Goal: Communication & Community: Share content

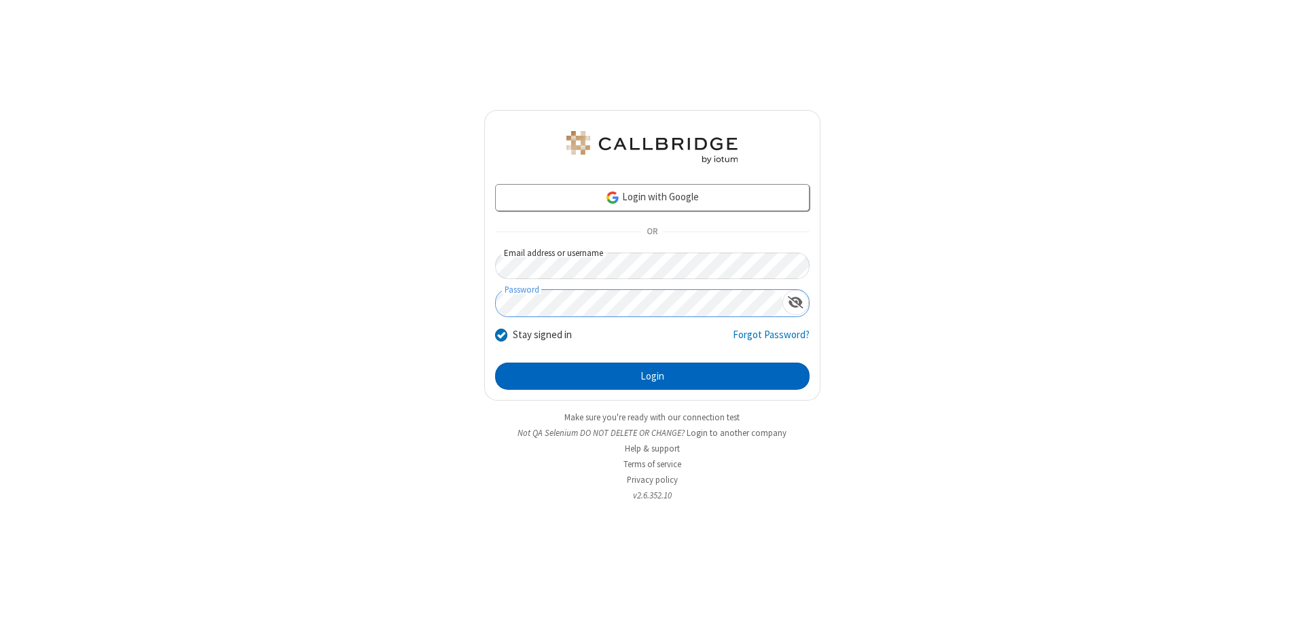
click at [652, 376] on button "Login" at bounding box center [652, 376] width 315 height 27
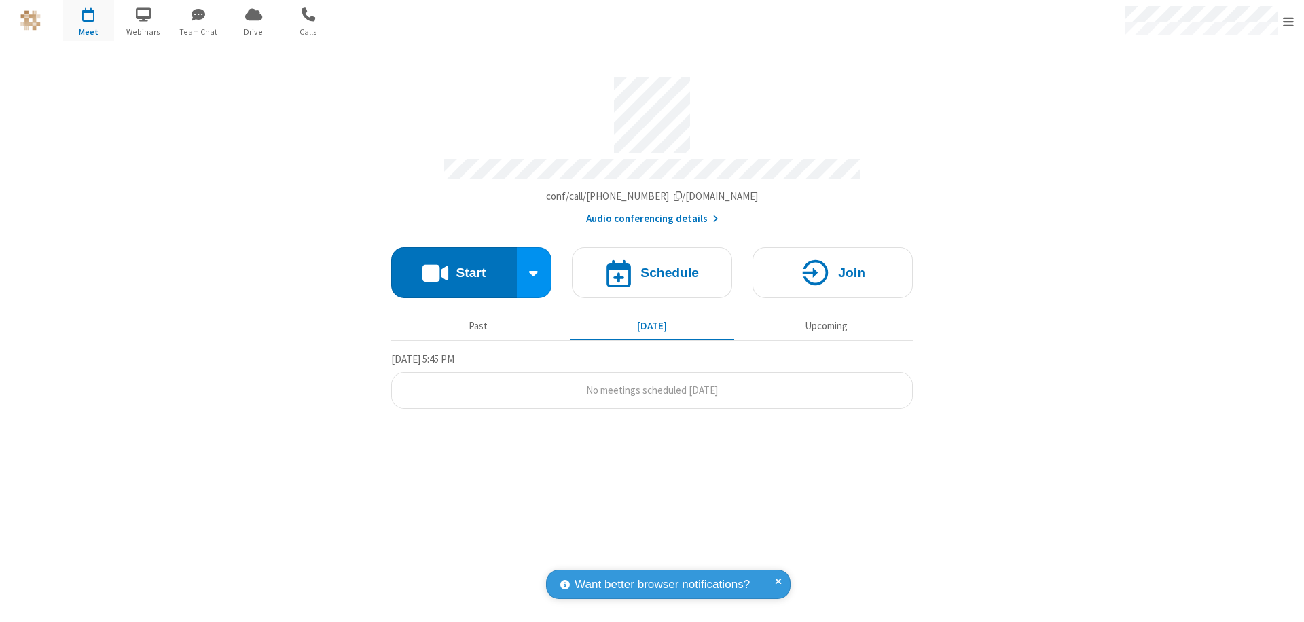
click at [454, 266] on button "Start" at bounding box center [454, 272] width 126 height 51
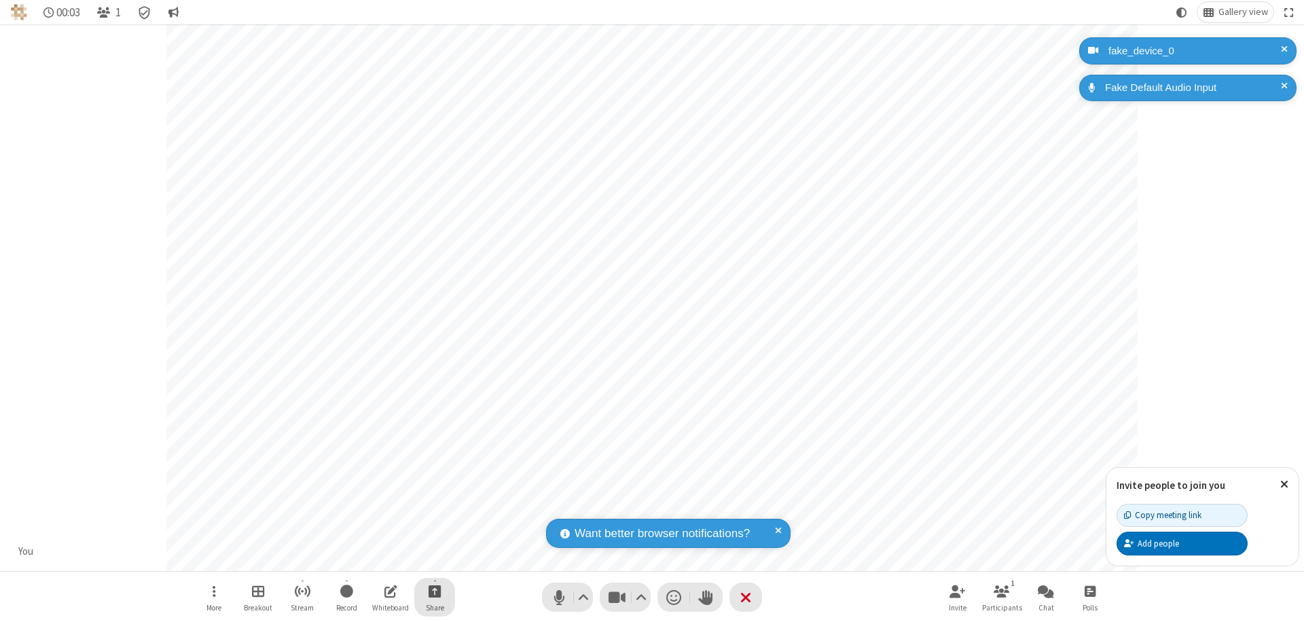
click at [435, 591] on span "Start sharing" at bounding box center [435, 591] width 13 height 17
click at [434, 508] on span "Share additional camera" at bounding box center [443, 511] width 101 height 12
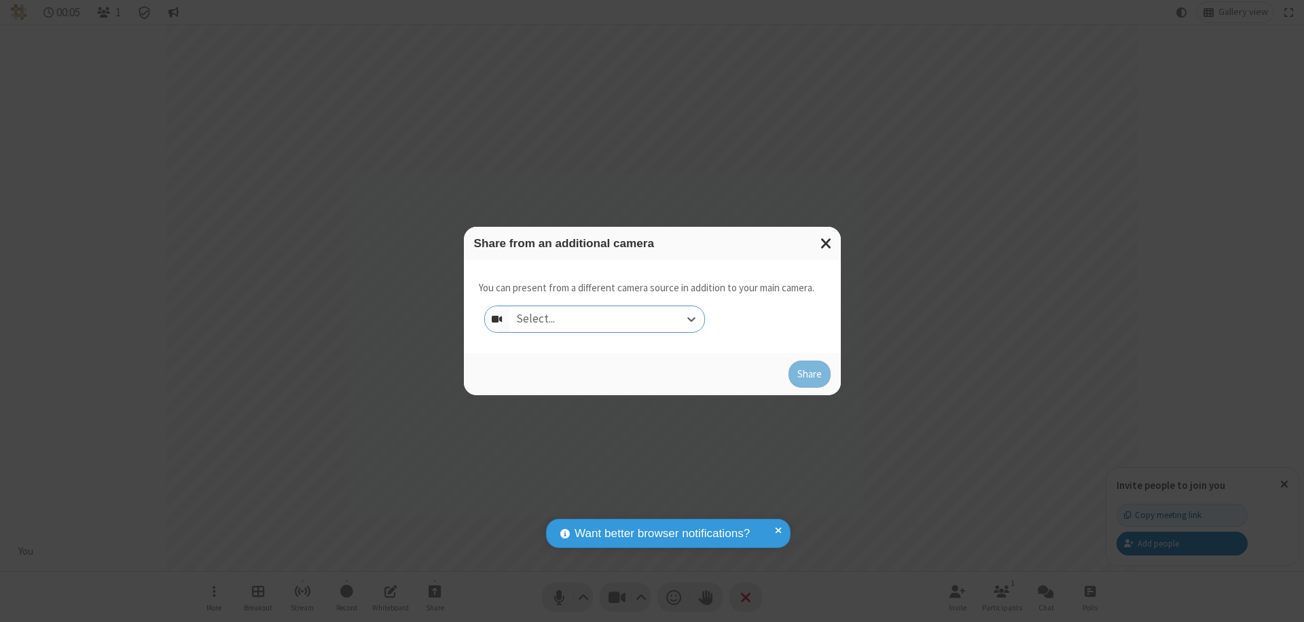
click at [607, 319] on div "Select..." at bounding box center [607, 319] width 195 height 26
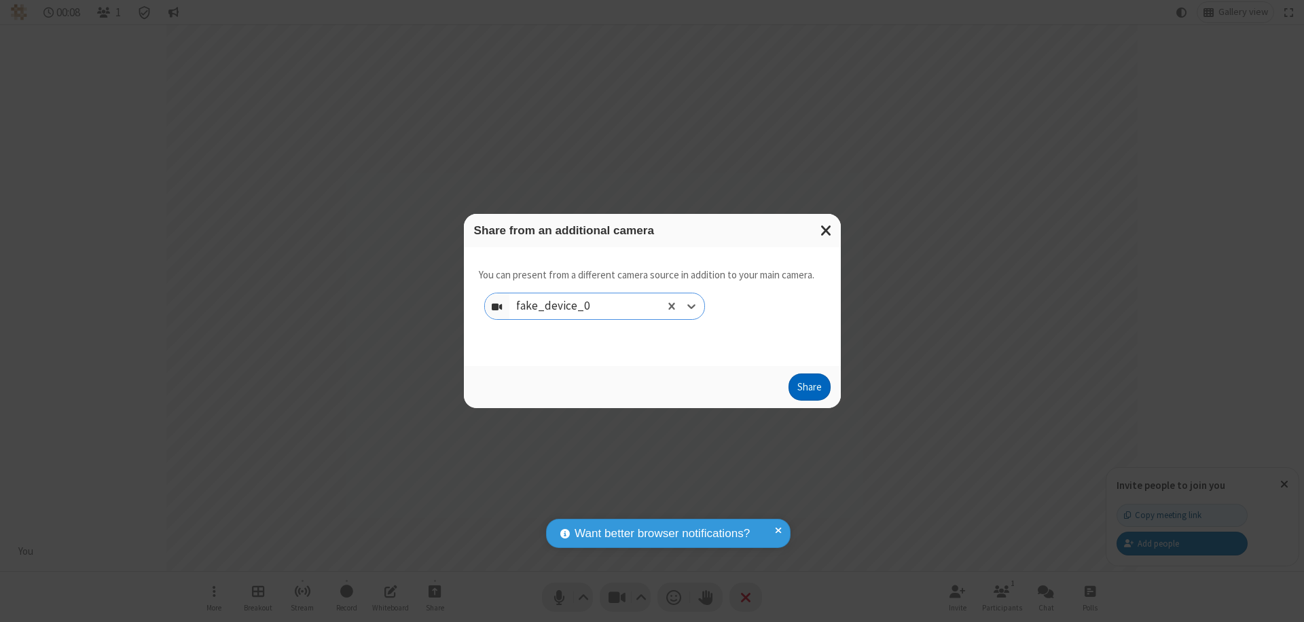
click at [809, 390] on button "Share" at bounding box center [810, 387] width 42 height 27
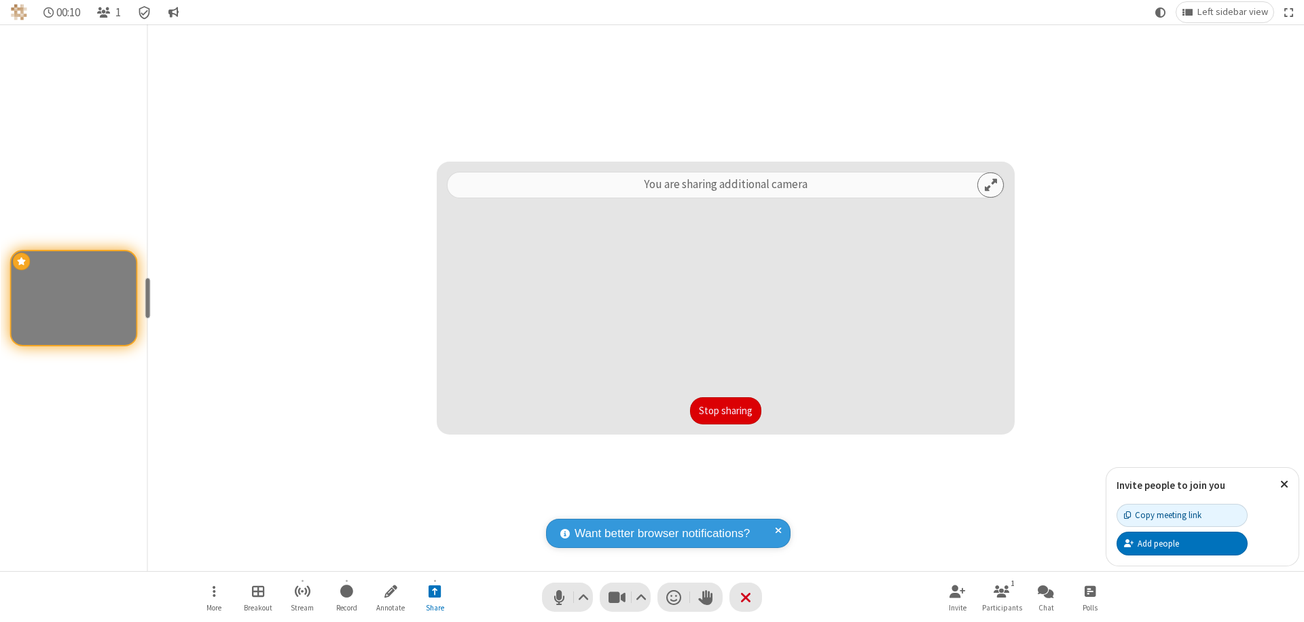
click at [726, 411] on button "Stop sharing" at bounding box center [725, 410] width 71 height 27
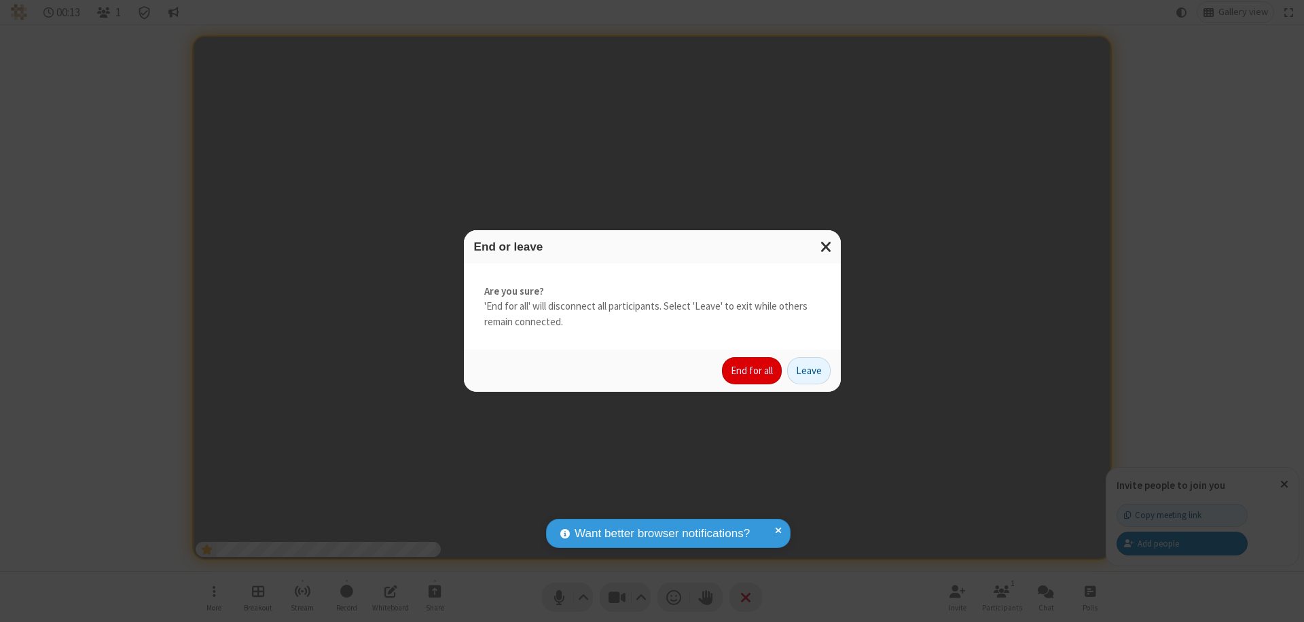
click at [753, 371] on button "End for all" at bounding box center [752, 370] width 60 height 27
